Goal: Task Accomplishment & Management: Use online tool/utility

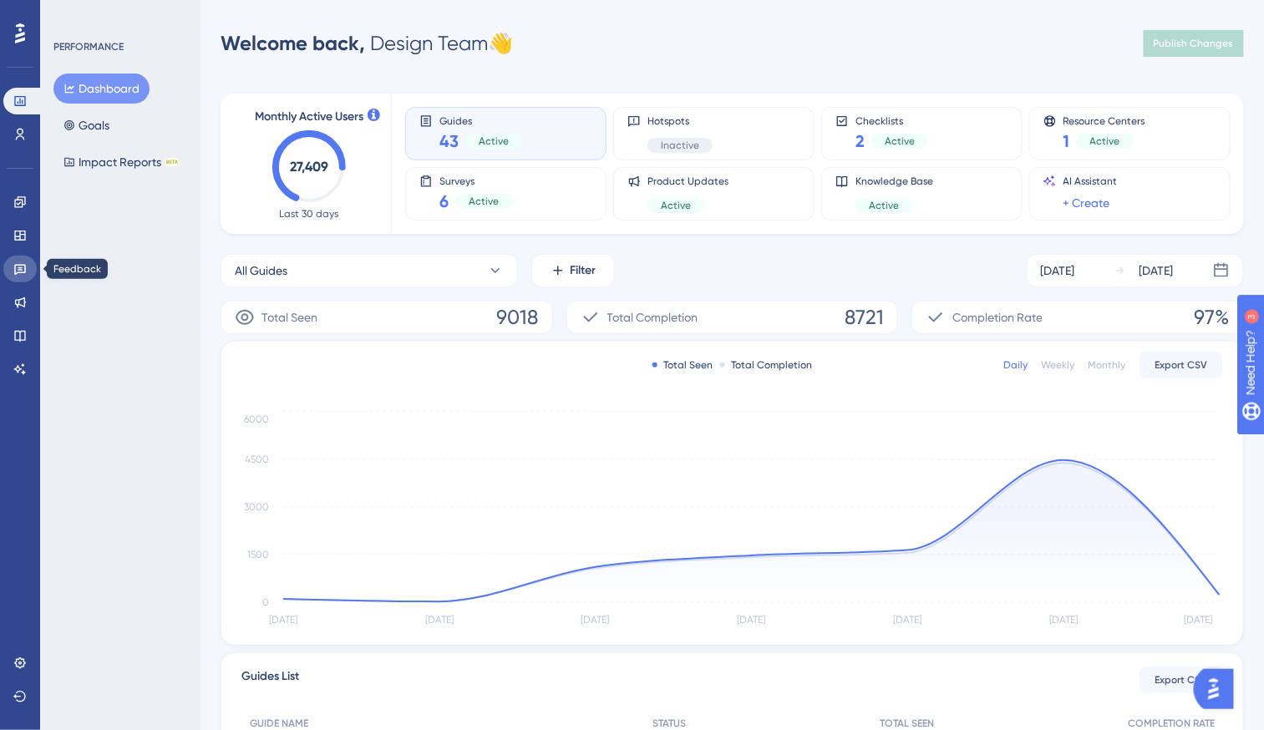
click at [18, 275] on icon at bounding box center [19, 268] width 13 height 13
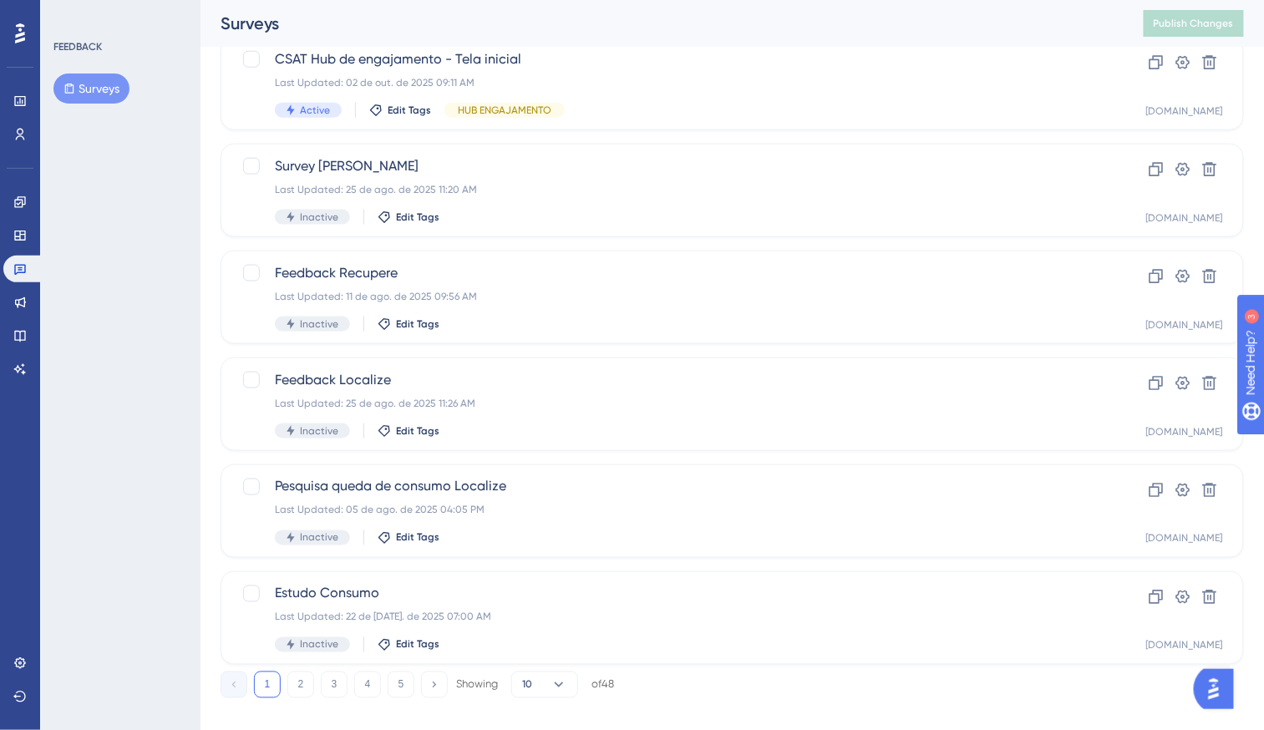
scroll to position [566, 0]
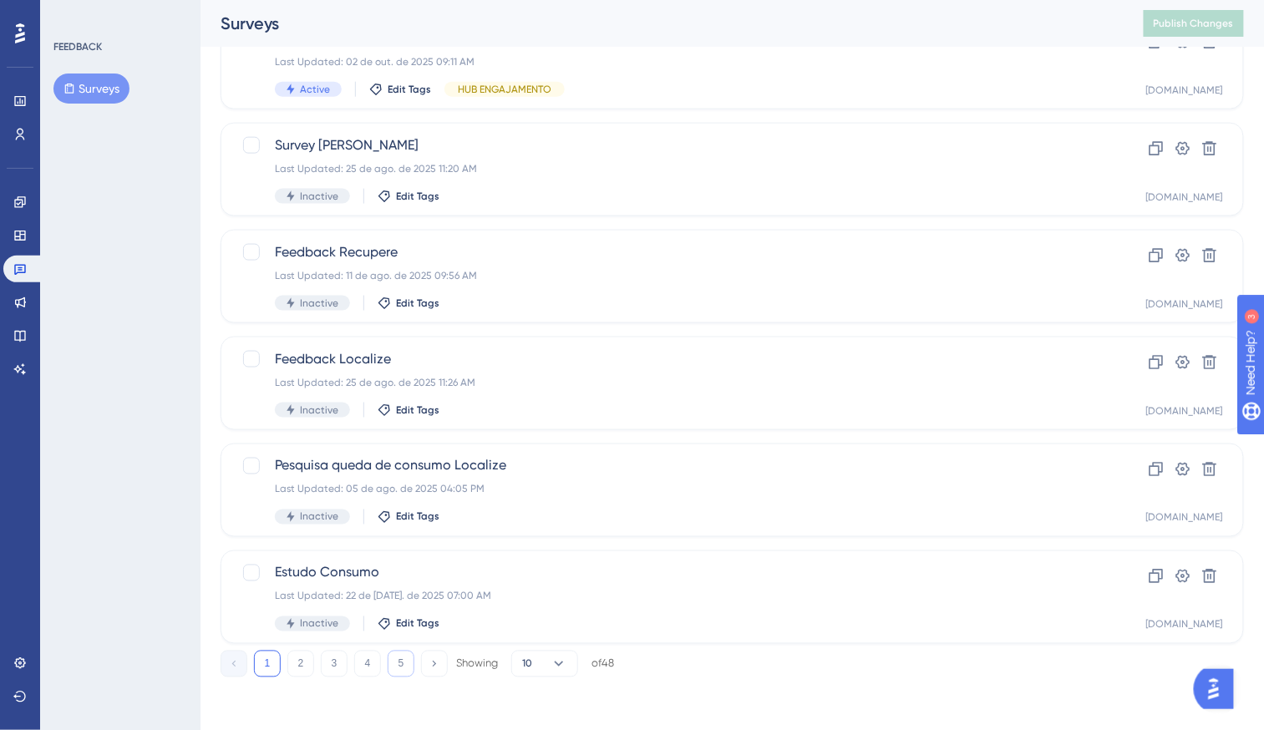
click at [392, 653] on button "5" at bounding box center [401, 664] width 27 height 27
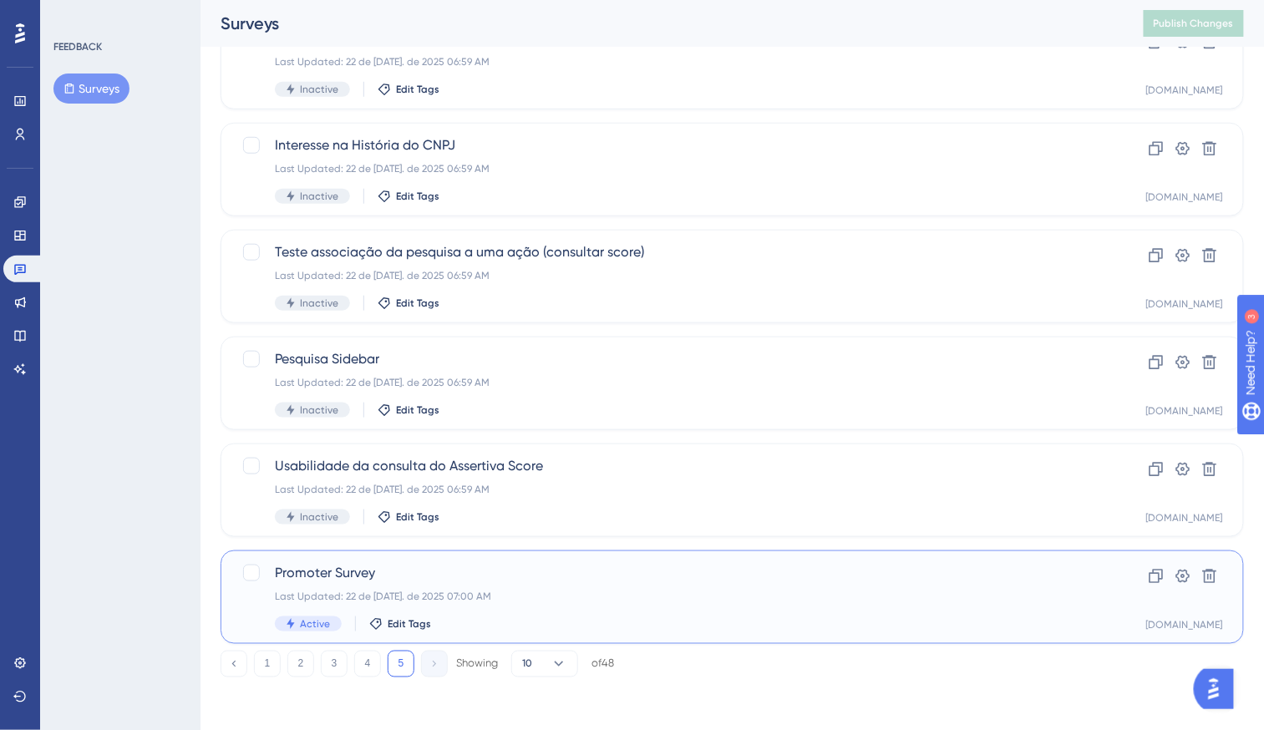
click at [580, 602] on div "Last Updated: 22 de [DATE]. de 2025 07:00 AM" at bounding box center [665, 596] width 781 height 13
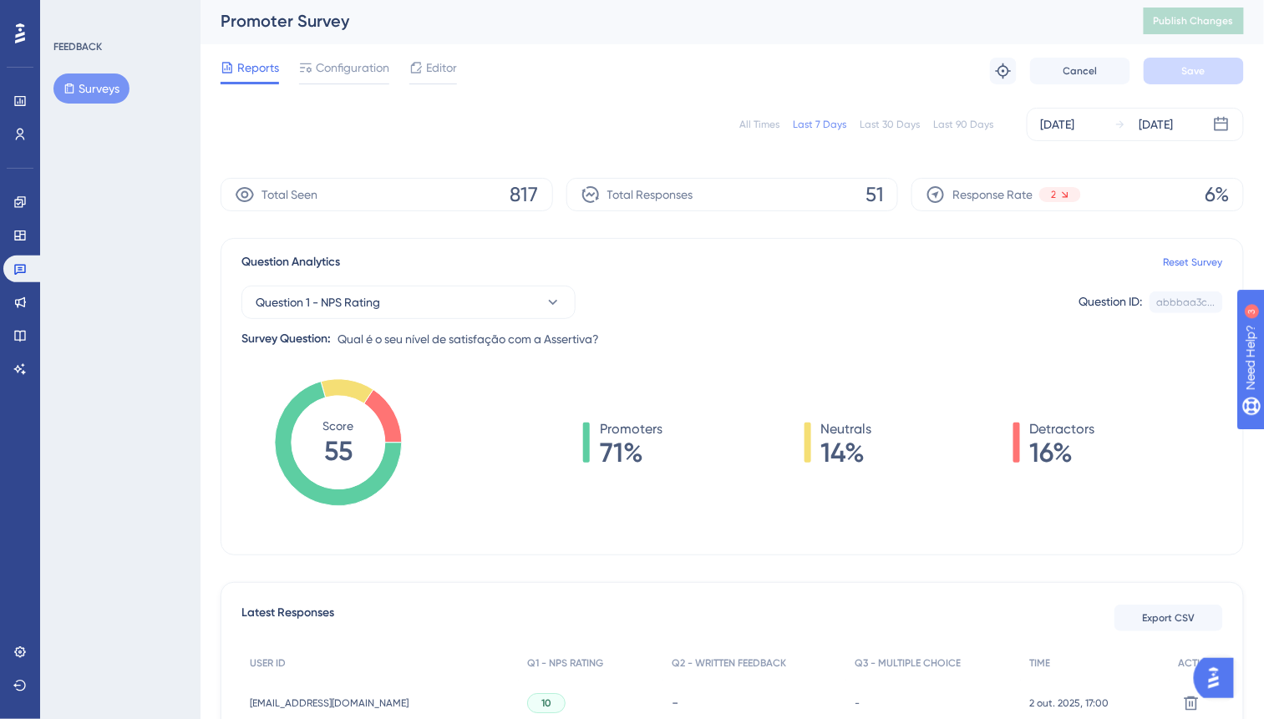
scroll to position [3, 0]
click at [1068, 119] on div "[DATE]" at bounding box center [1058, 124] width 34 height 20
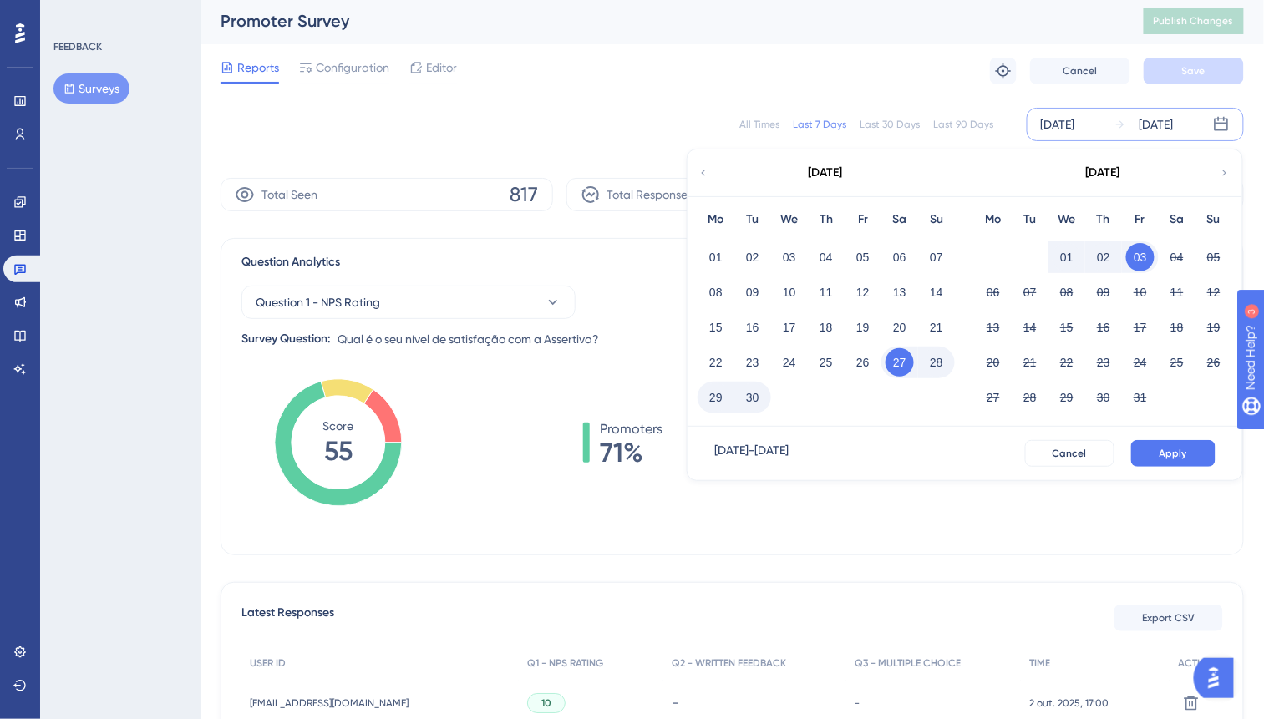
click at [917, 527] on div "Promoters 71% Neutrals 14% Detractors 16%" at bounding box center [839, 459] width 768 height 167
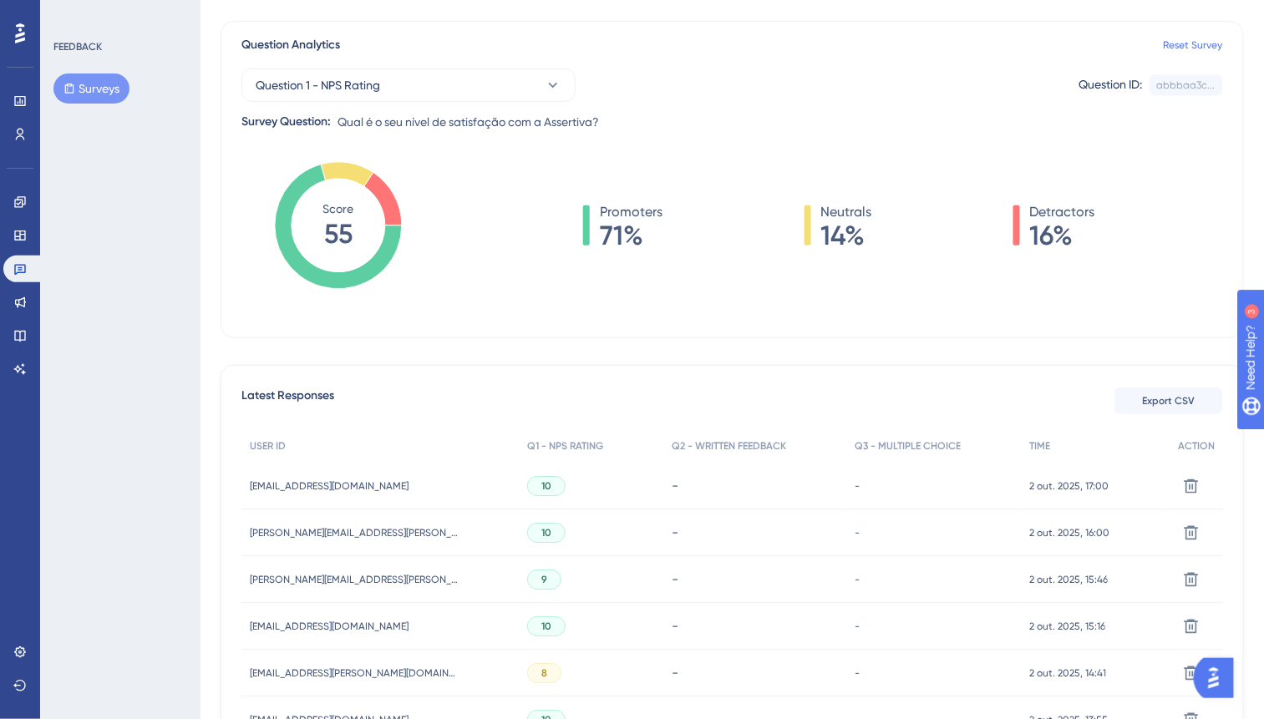
scroll to position [0, 0]
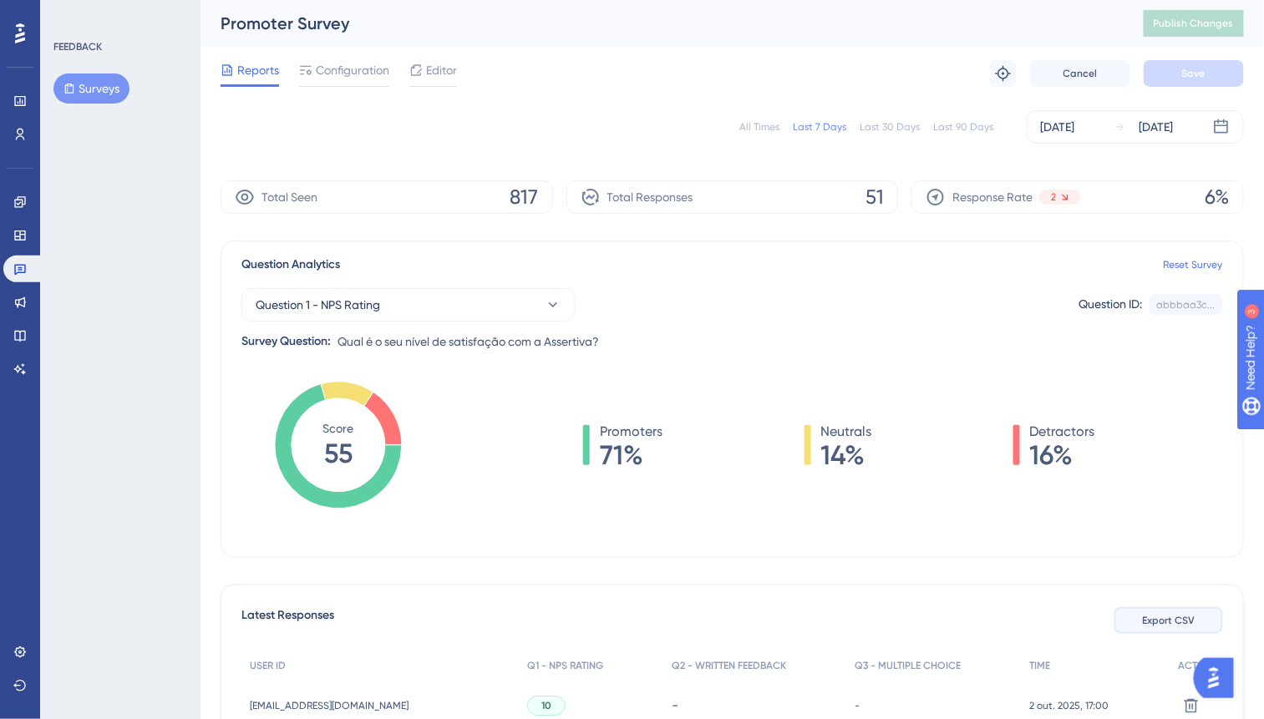
click at [1196, 626] on button "Export CSV" at bounding box center [1169, 620] width 109 height 27
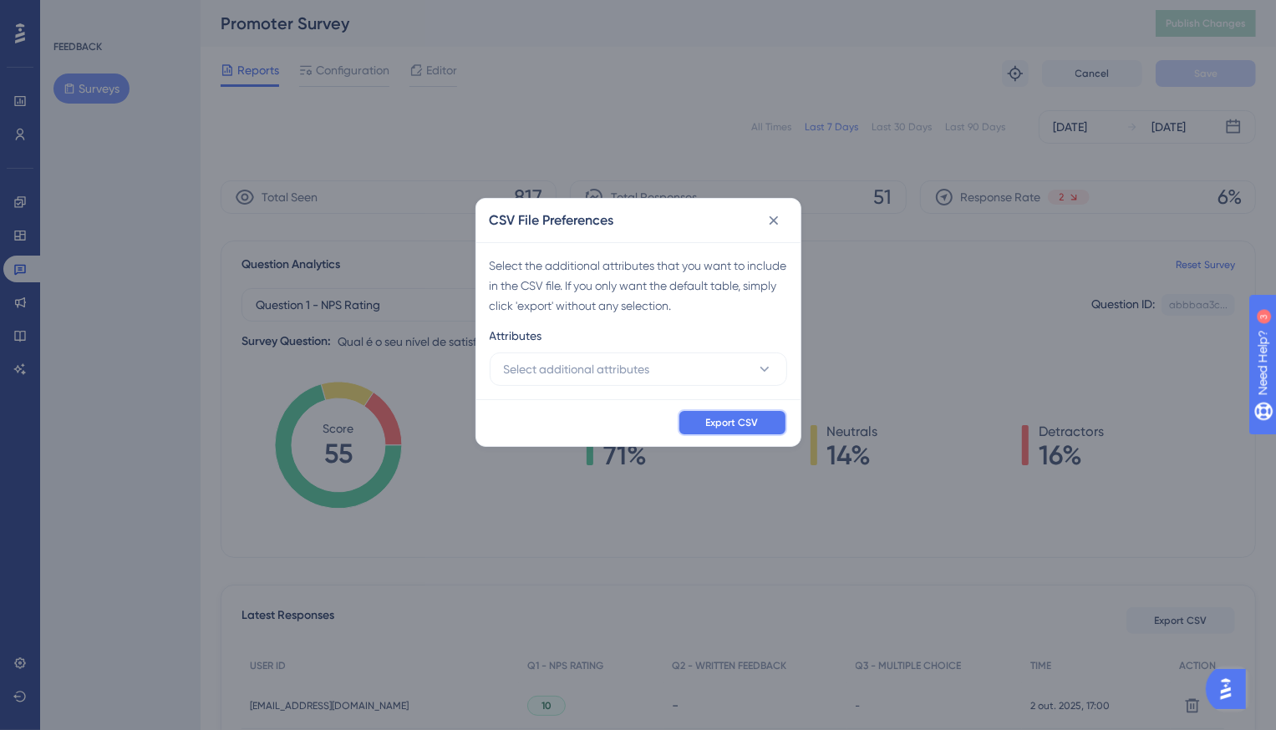
click at [772, 423] on button "Export CSV" at bounding box center [732, 422] width 109 height 27
